Goal: Check status: Check status

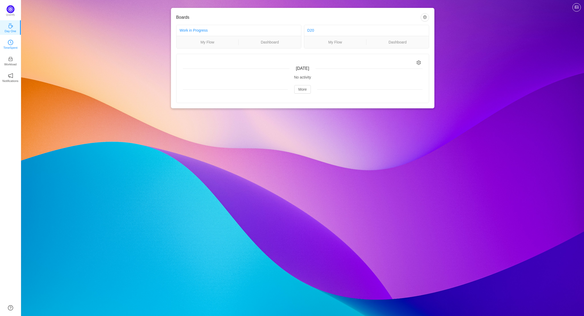
click at [11, 42] on icon "icon: clock-circle" at bounding box center [10, 42] width 5 height 5
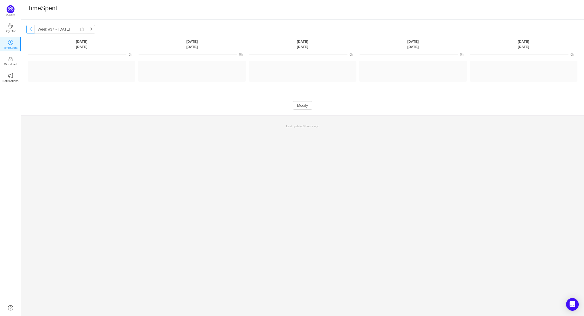
click at [30, 31] on button "button" at bounding box center [30, 29] width 8 height 8
type input "Week #36 ~ [DATE]"
